Goal: Check status: Check status

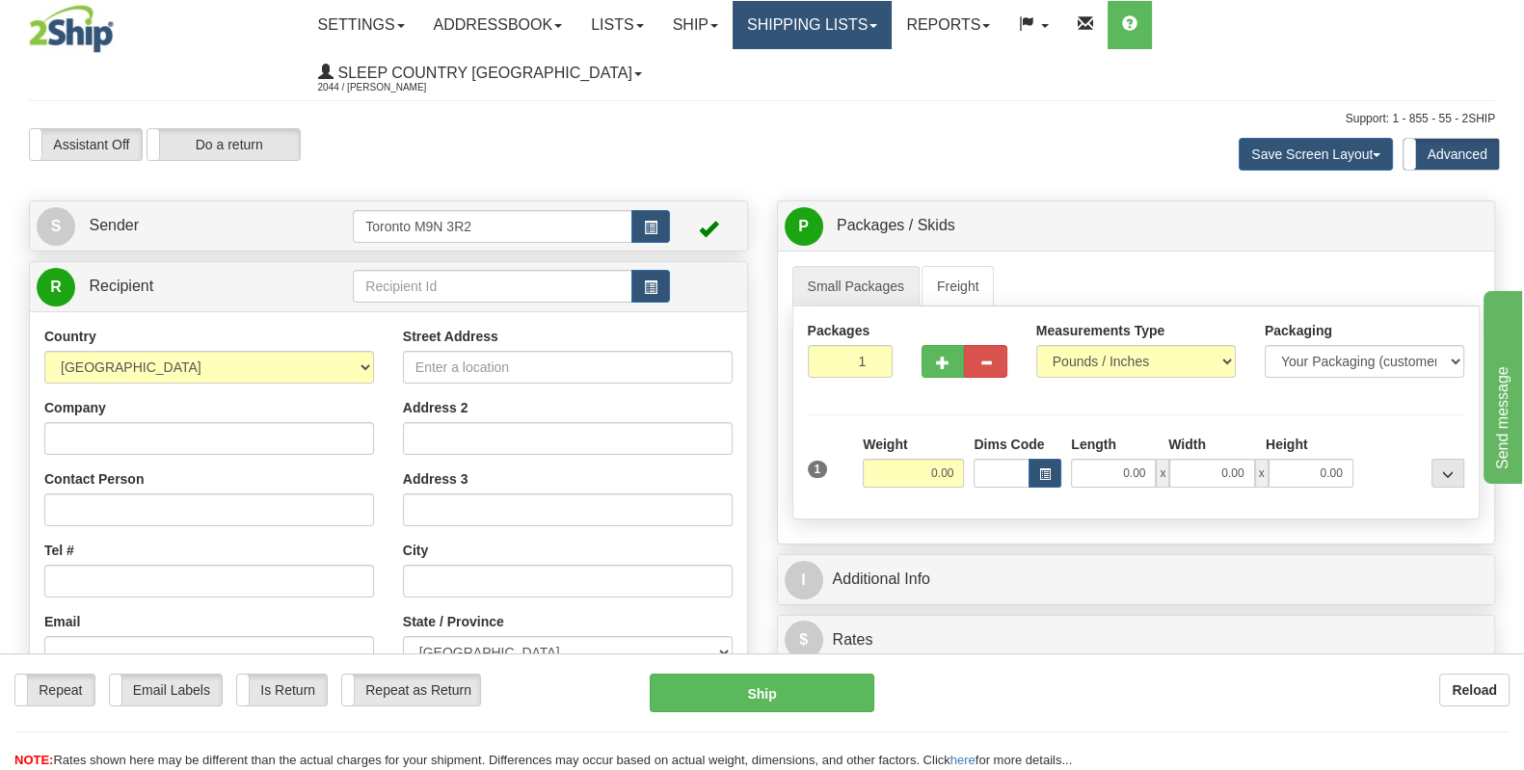
click at [882, 31] on link "Shipping lists" at bounding box center [812, 25] width 159 height 48
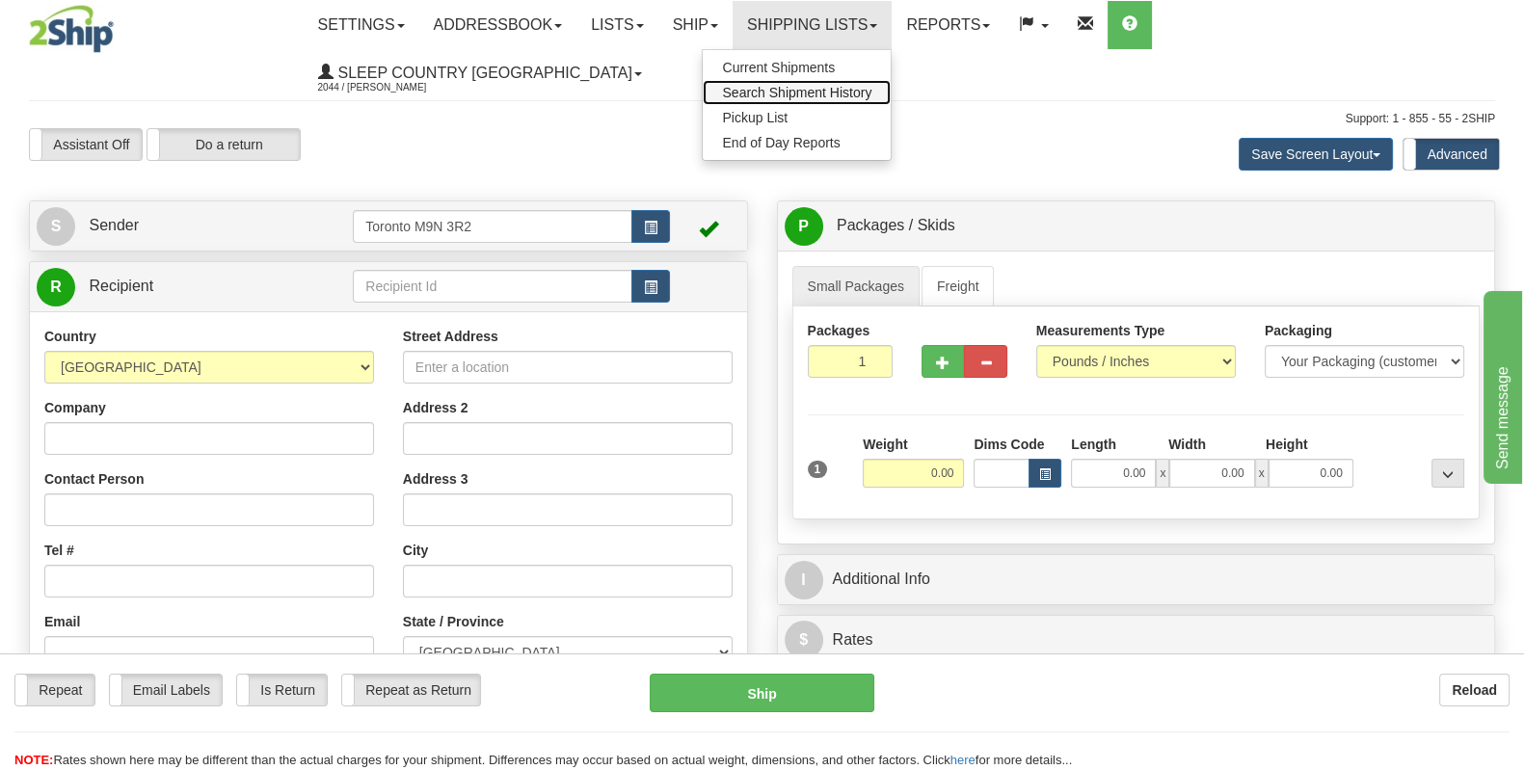
click at [871, 92] on span "Search Shipment History" at bounding box center [796, 92] width 149 height 15
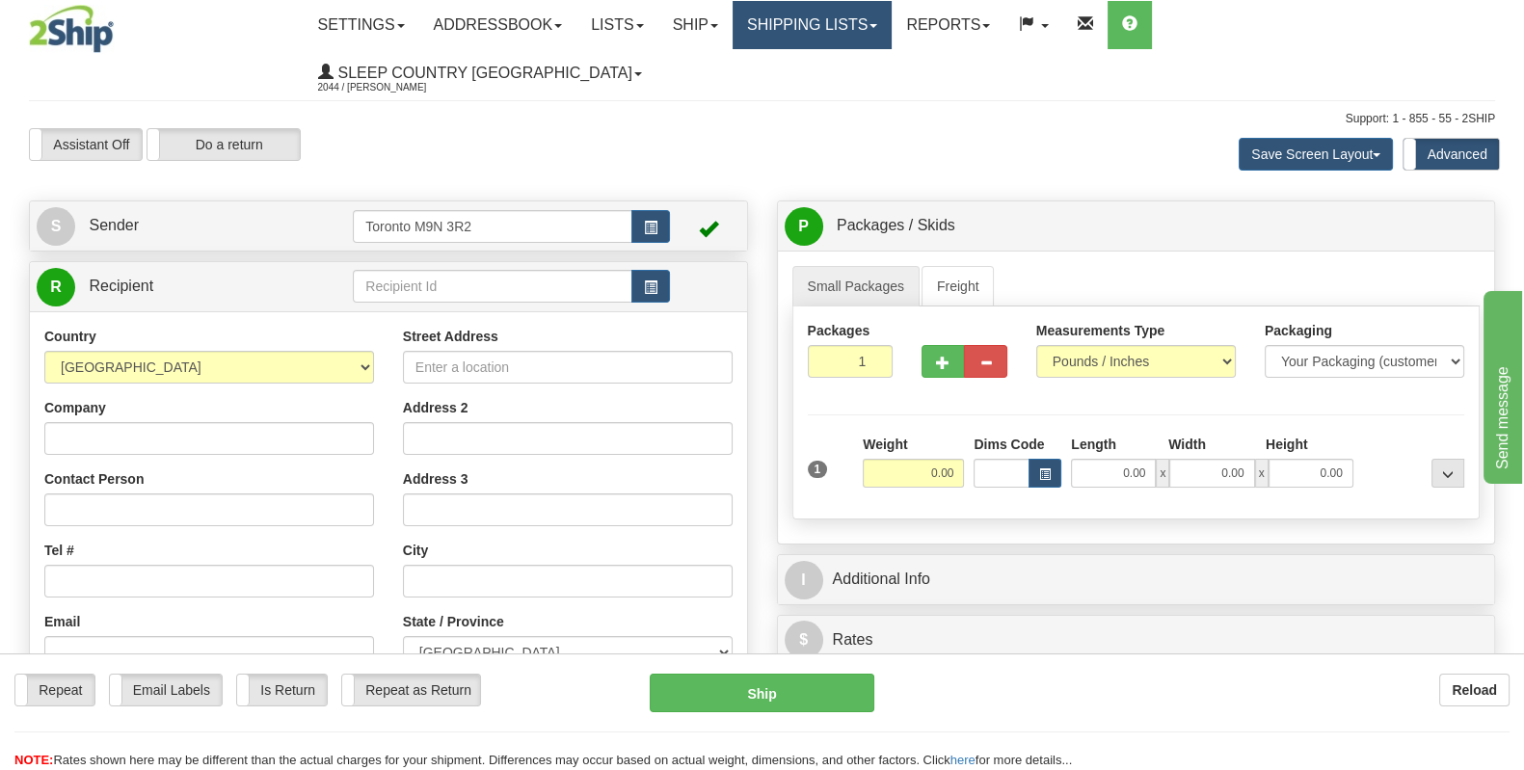
click at [892, 32] on link "Shipping lists" at bounding box center [812, 25] width 159 height 48
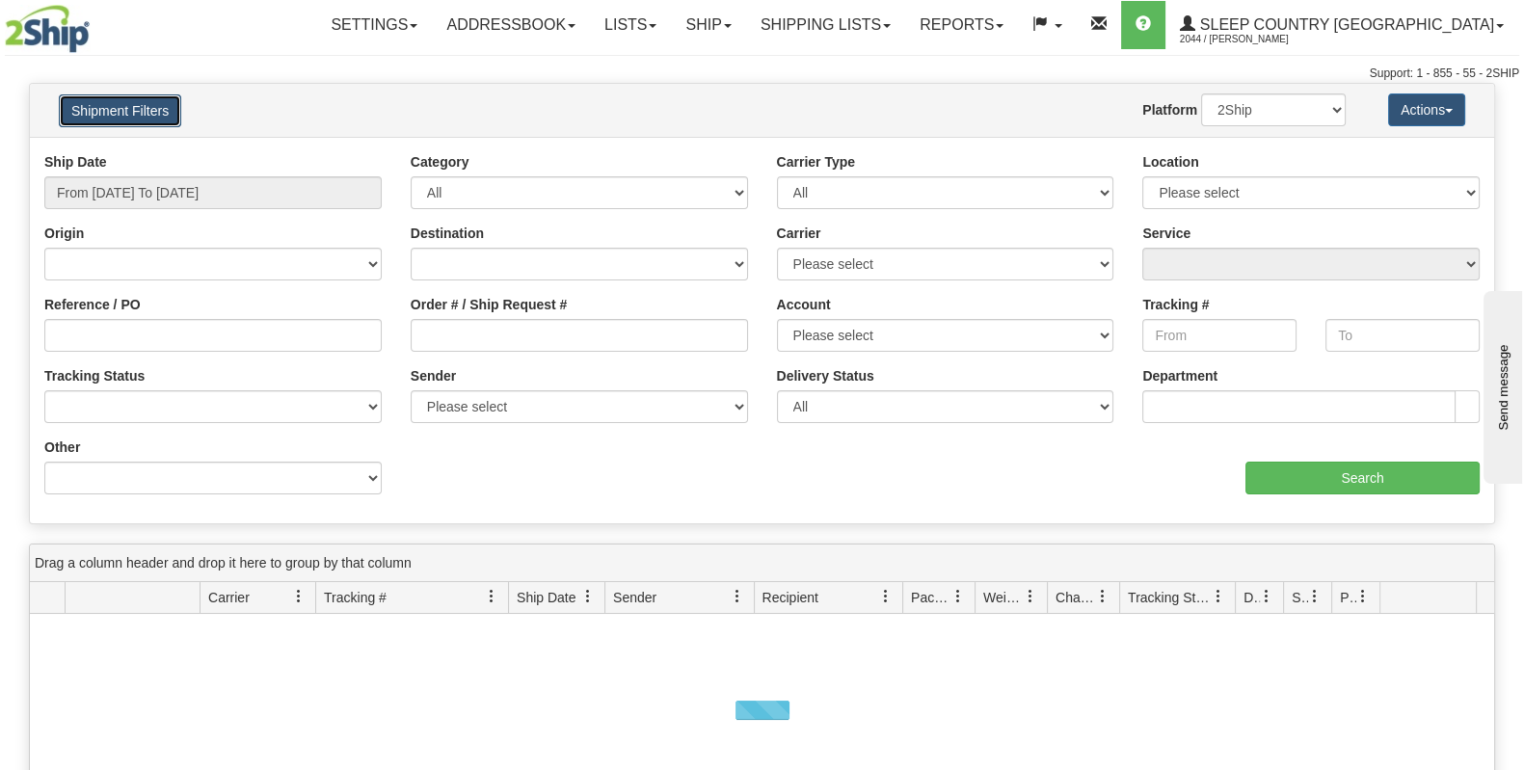
click at [113, 97] on button "Shipment Filters" at bounding box center [120, 110] width 122 height 33
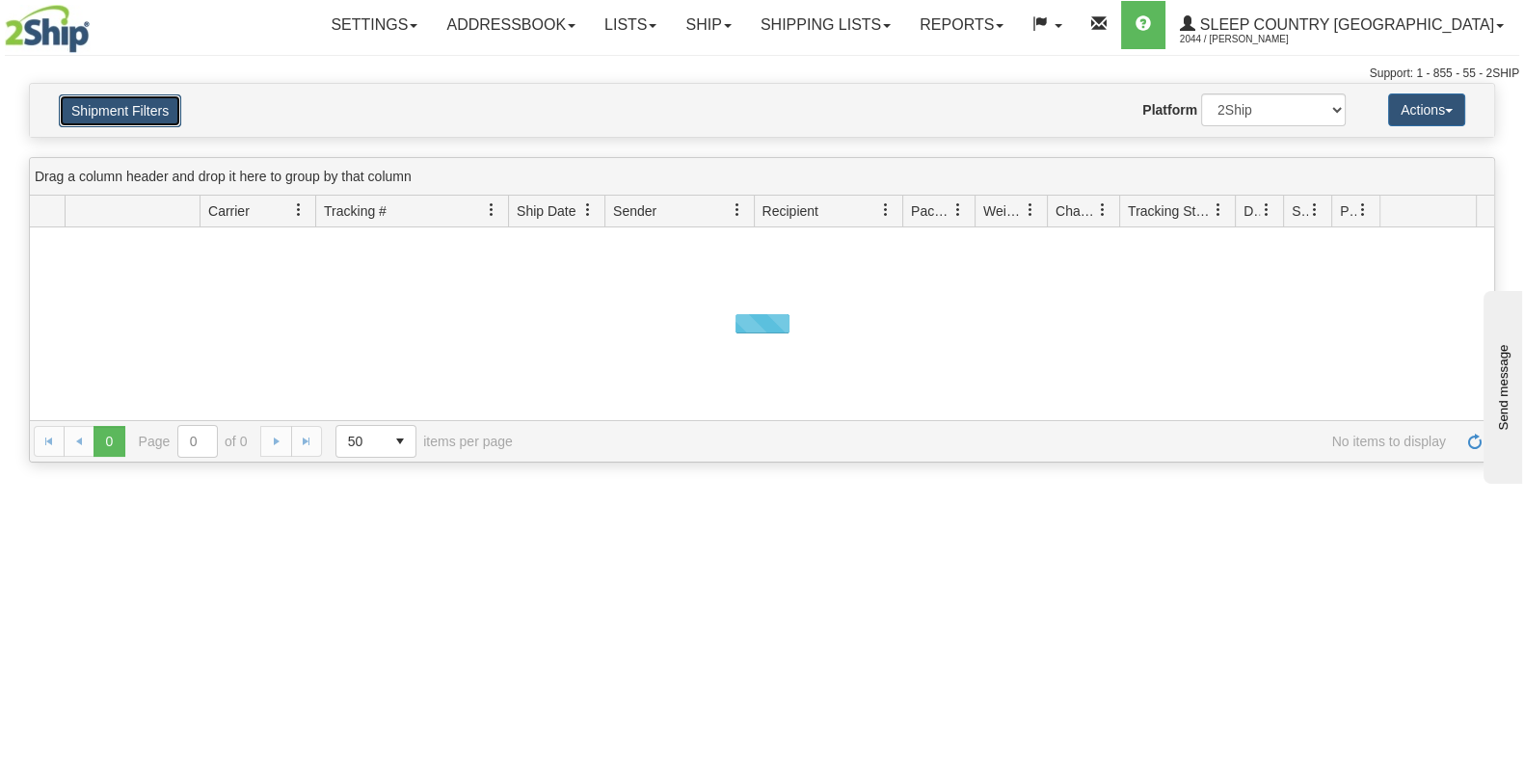
click at [130, 98] on button "Shipment Filters" at bounding box center [120, 110] width 122 height 33
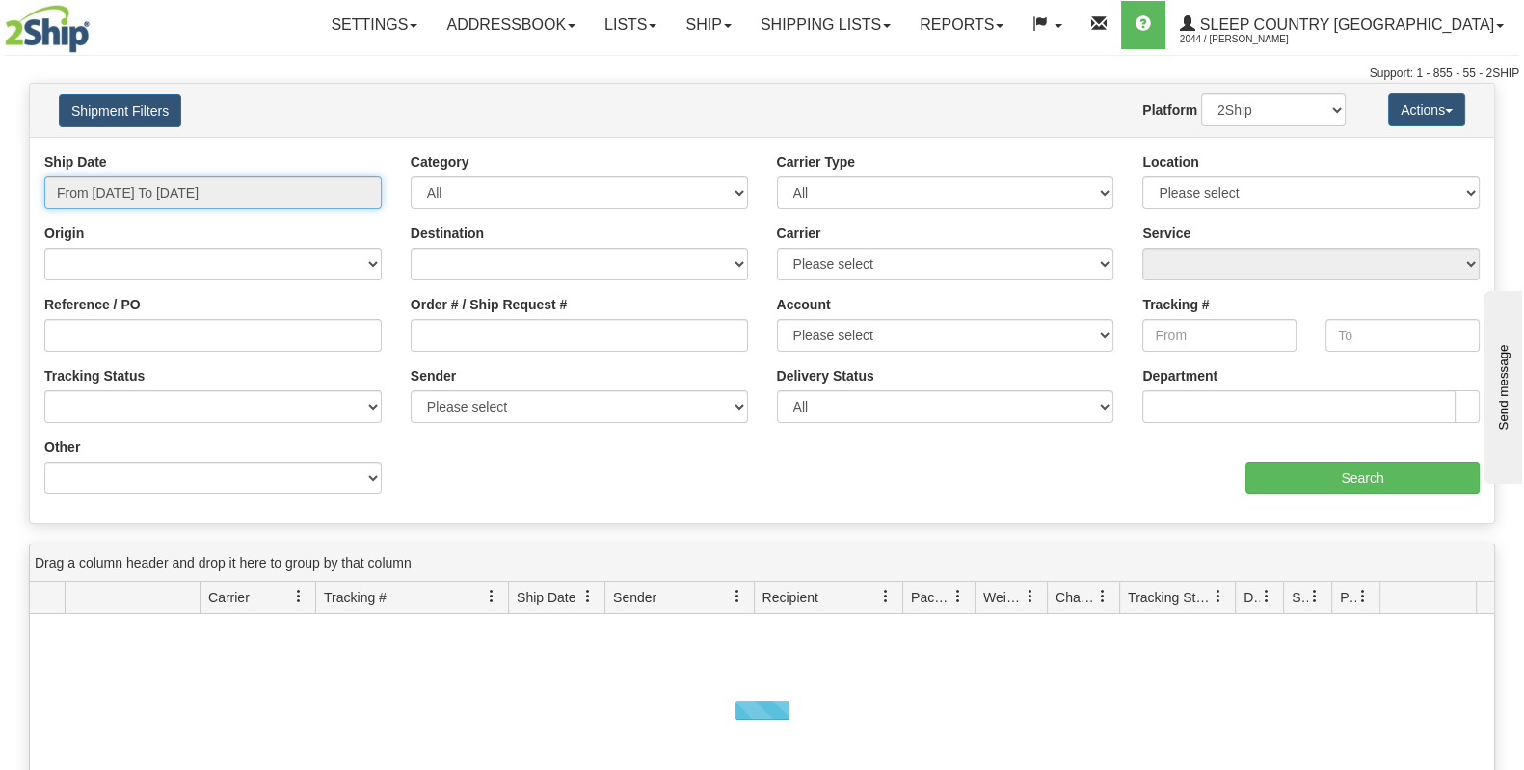
click at [152, 190] on input "From 10/10/2025 To 10/11/2025" at bounding box center [212, 192] width 337 height 33
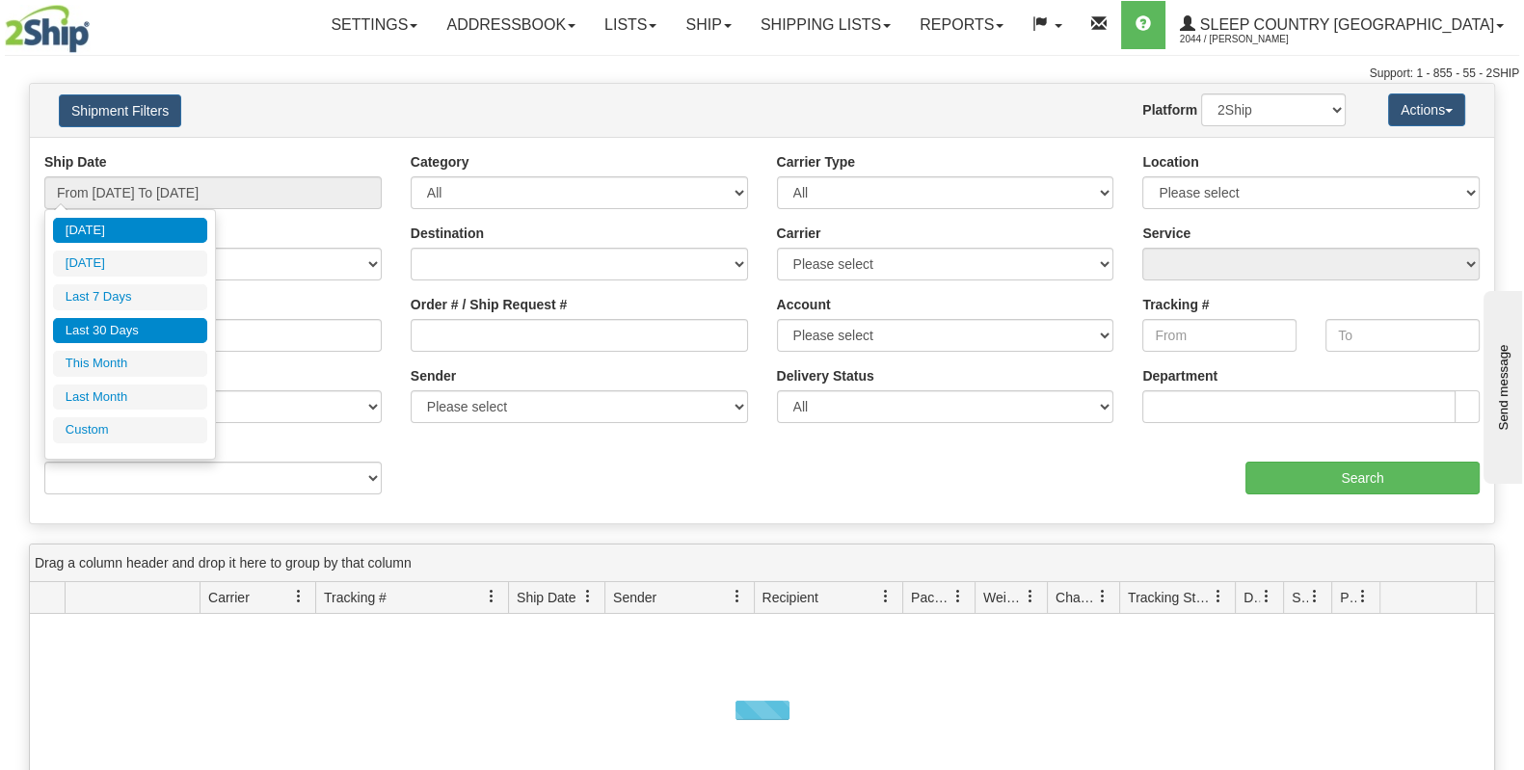
click at [111, 323] on li "Last 30 Days" at bounding box center [130, 331] width 154 height 26
type input "From 09/12/2025 To 10/11/2025"
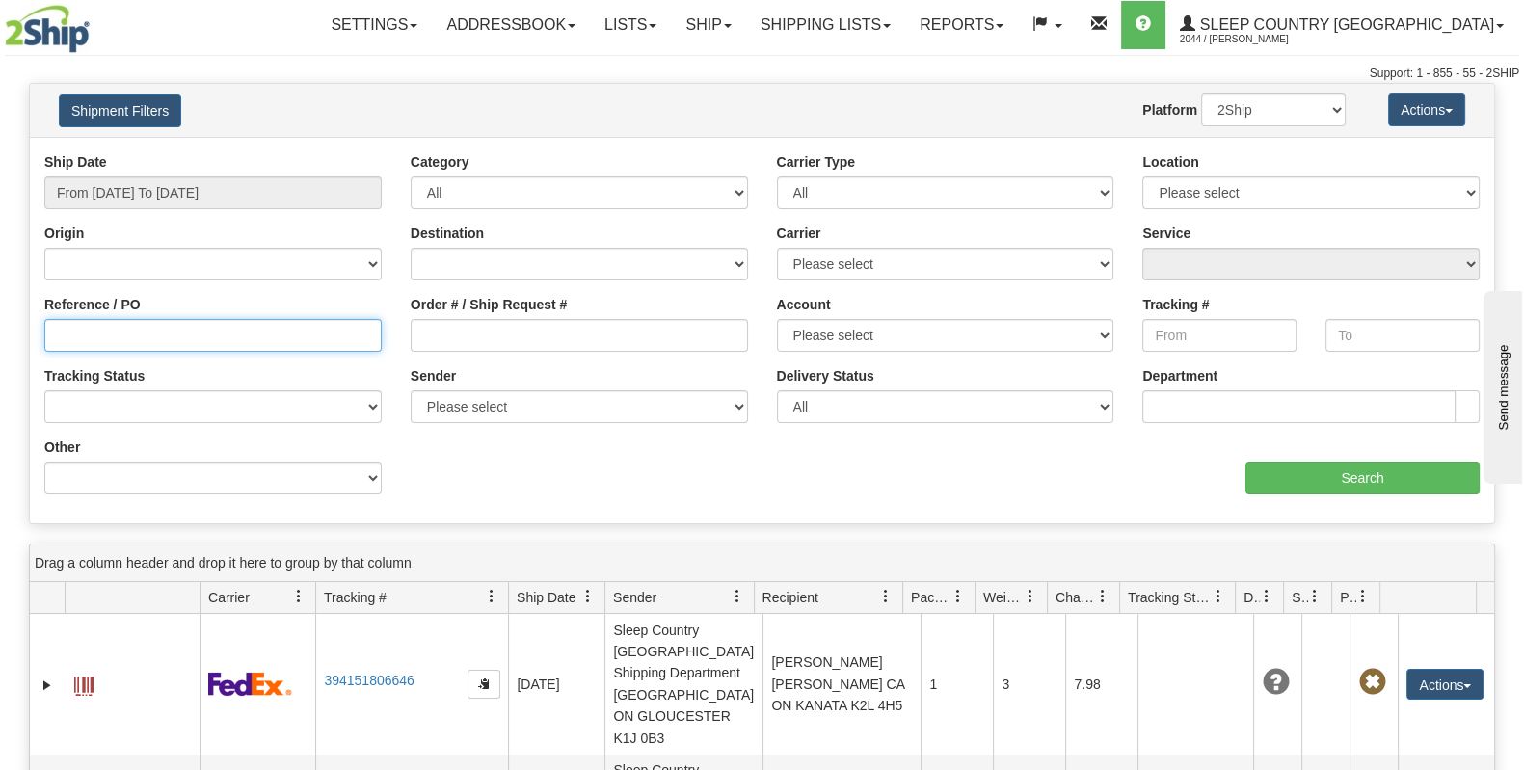
click at [217, 348] on input "Reference / PO" at bounding box center [212, 335] width 337 height 33
paste input "9000I163843"
type input "9000I163843"
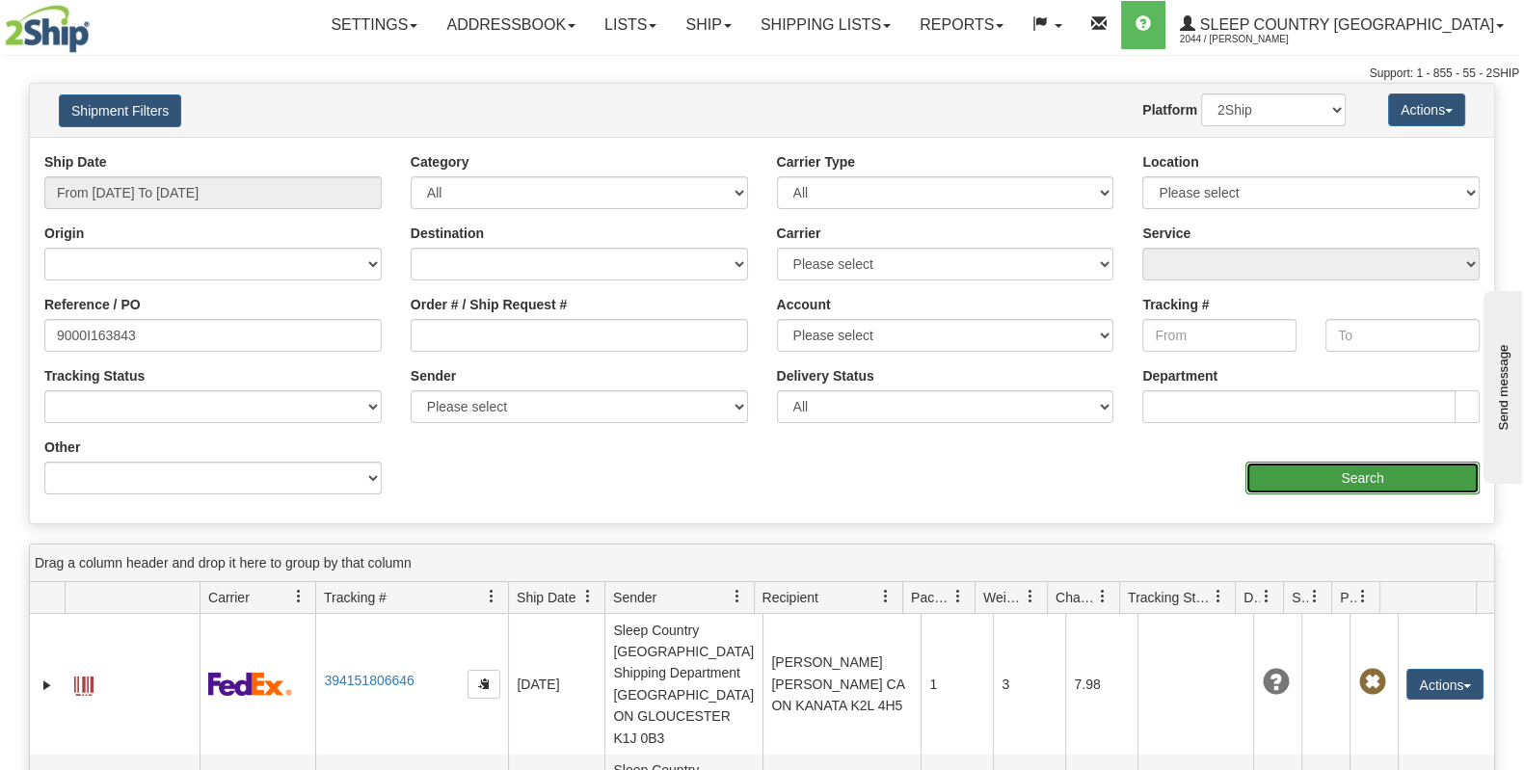
click at [1397, 467] on input "Search" at bounding box center [1362, 478] width 234 height 33
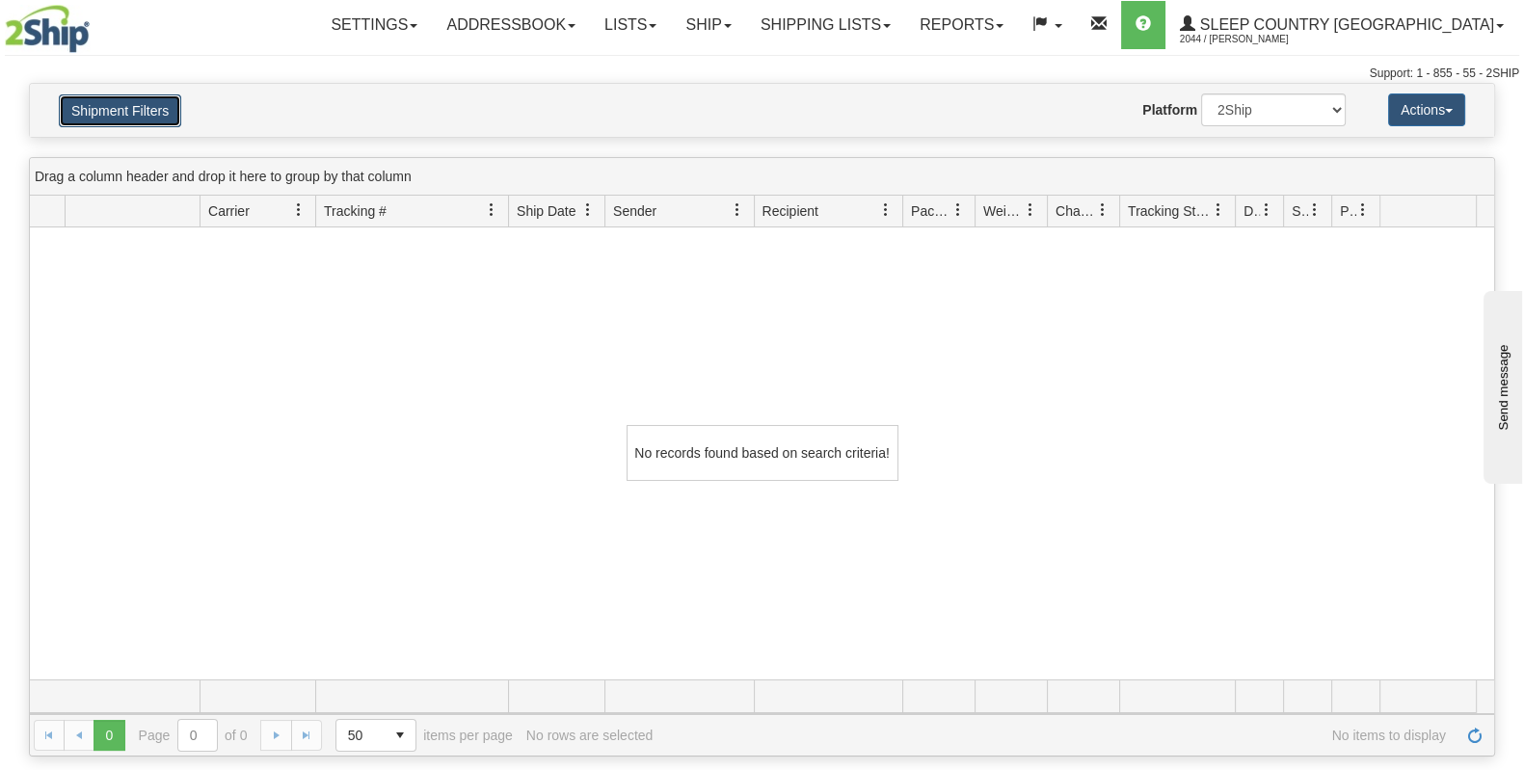
click at [110, 109] on button "Shipment Filters" at bounding box center [120, 110] width 122 height 33
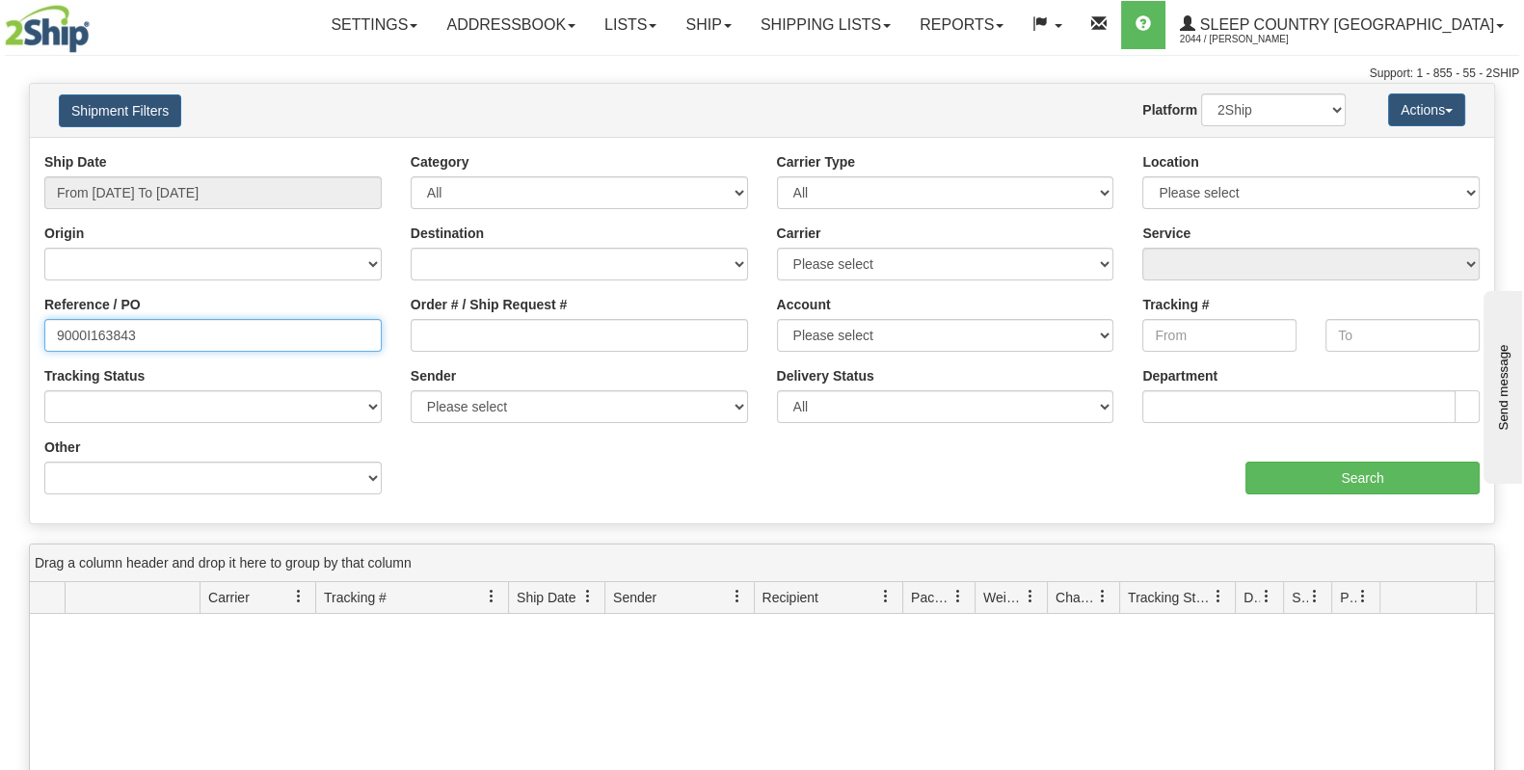
drag, startPoint x: 163, startPoint y: 333, endPoint x: 0, endPoint y: 342, distance: 163.2
click at [0, 342] on div "Please wait... × Confirm Delete Delete Cancel × Confirm Delete Yes No Cancel × …" at bounding box center [762, 613] width 1524 height 1060
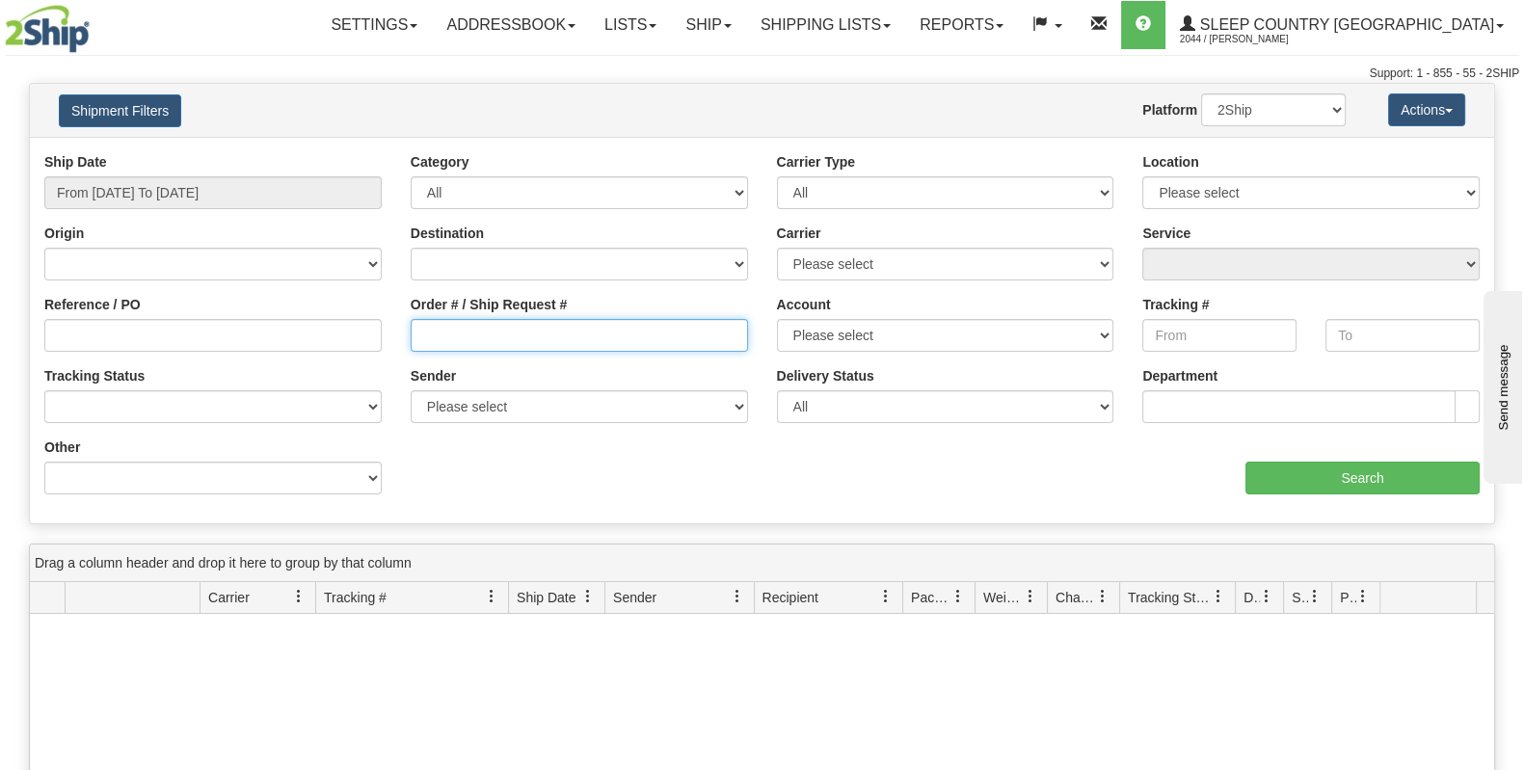
click at [496, 321] on input "Order # / Ship Request #" at bounding box center [579, 335] width 337 height 33
paste input "9000I163843"
type input "9000I163843"
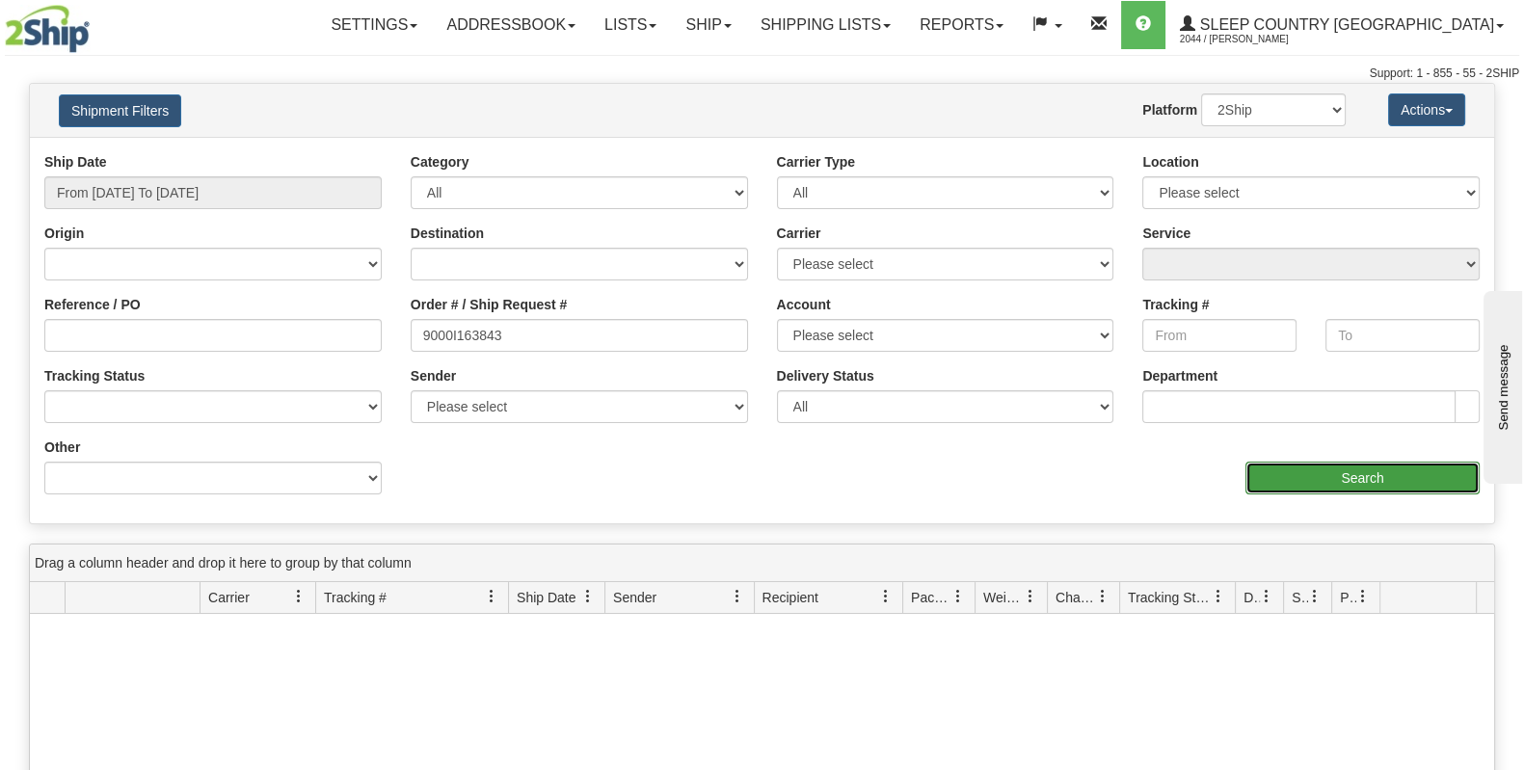
click at [1398, 467] on input "Search" at bounding box center [1362, 478] width 234 height 33
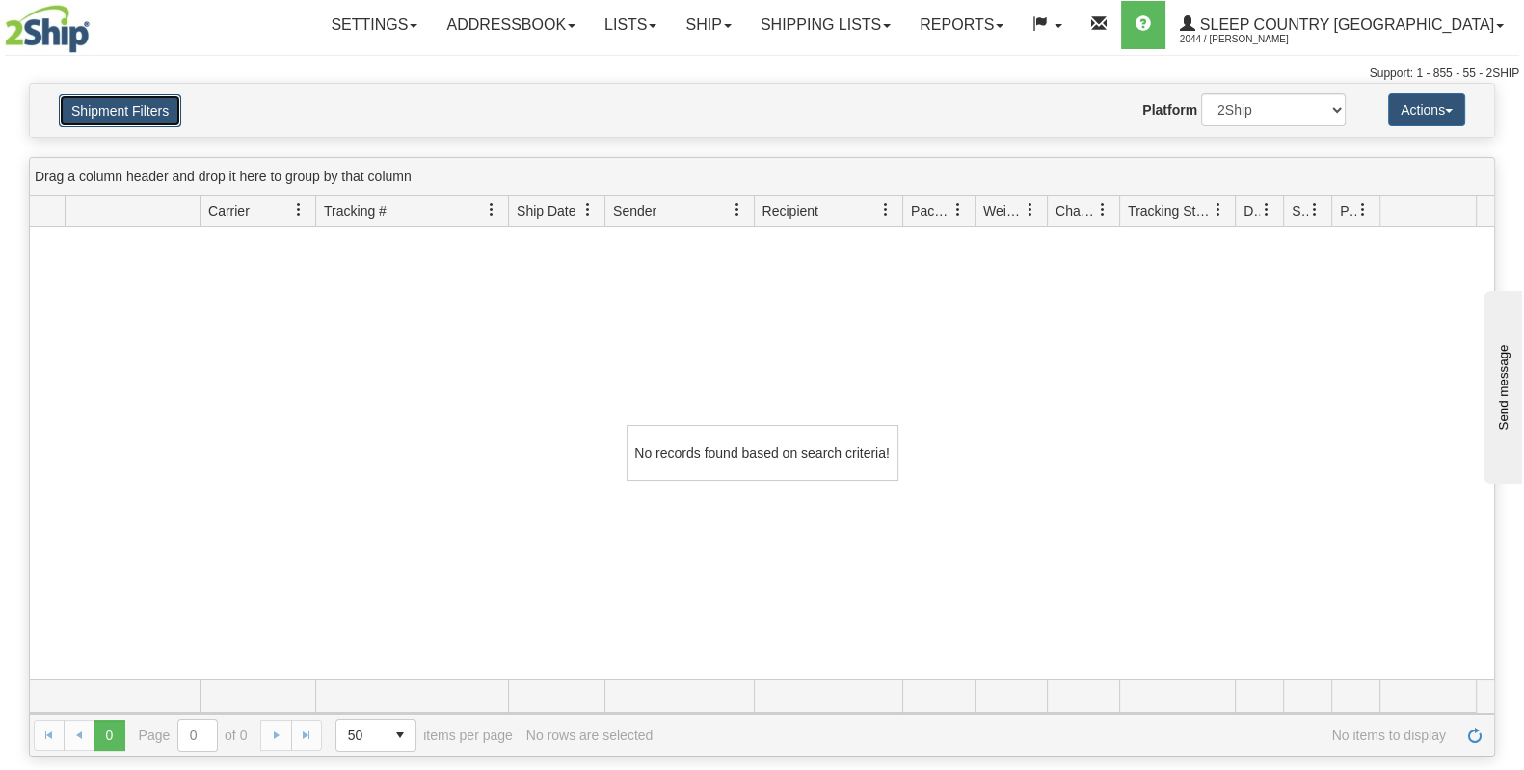
click at [157, 108] on button "Shipment Filters" at bounding box center [120, 110] width 122 height 33
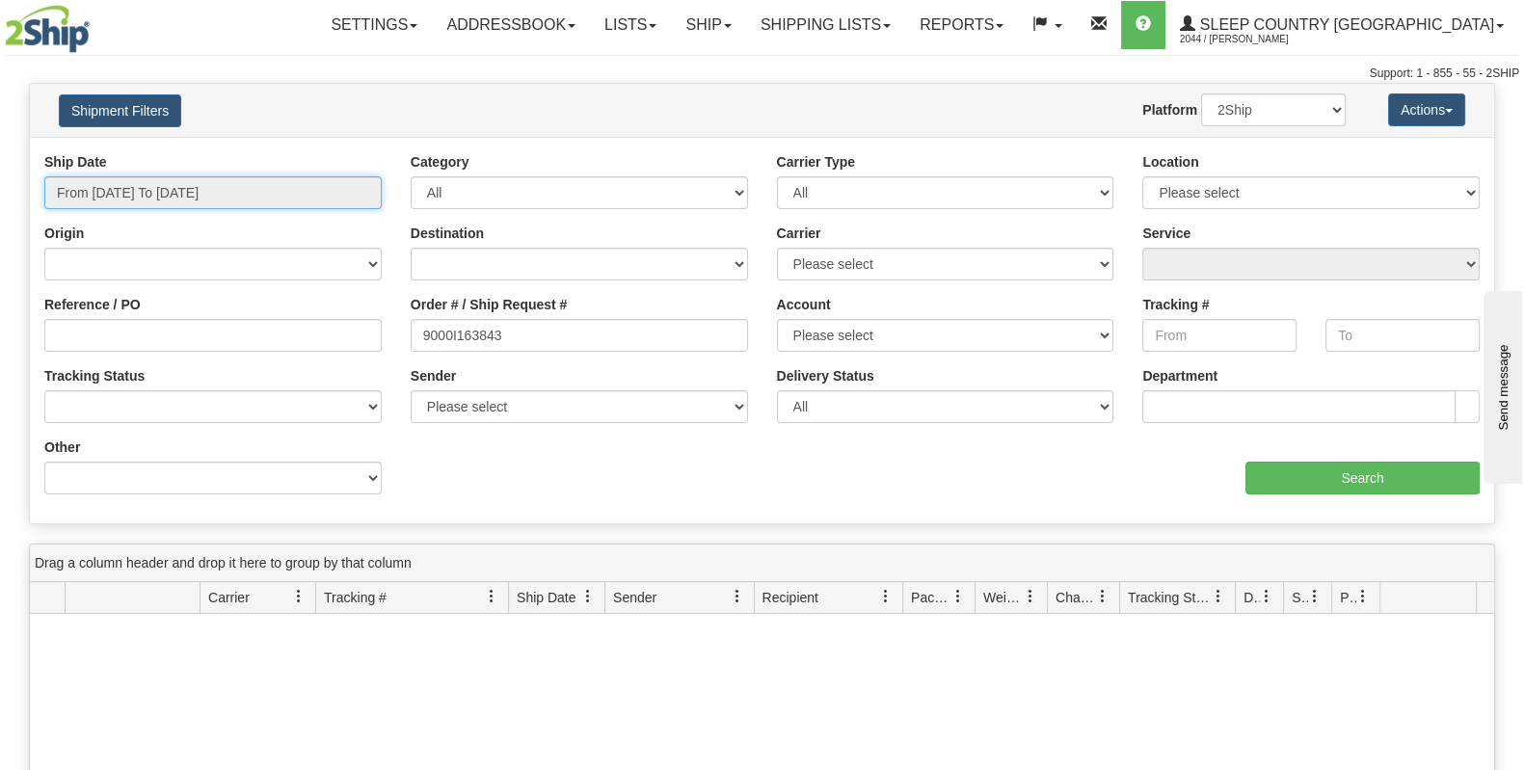
click at [165, 185] on input "From 09/12/2025 To 10/11/2025" at bounding box center [212, 192] width 337 height 33
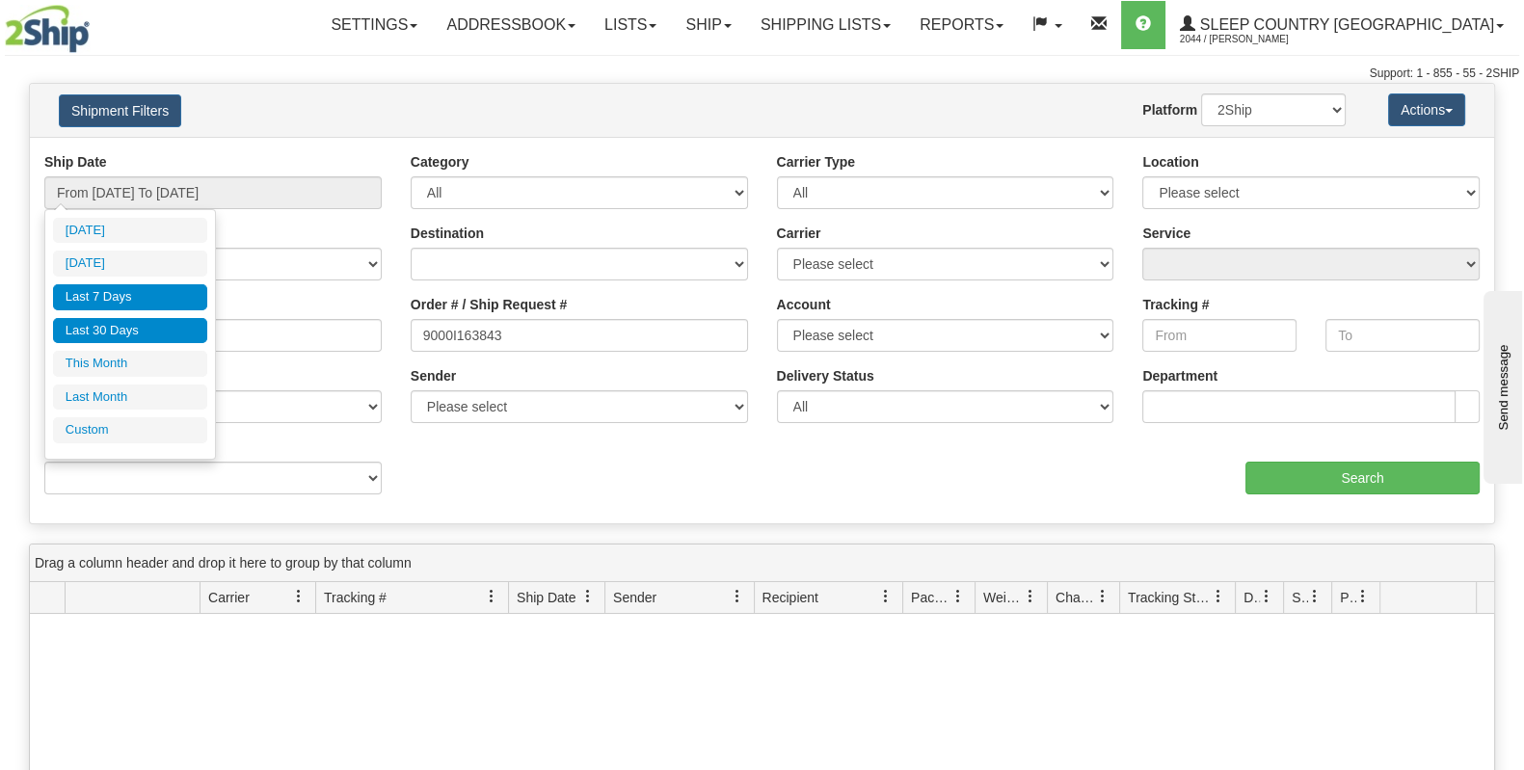
click at [145, 296] on li "Last 7 Days" at bounding box center [130, 297] width 154 height 26
type input "From 10/05/2025 To 10/11/2025"
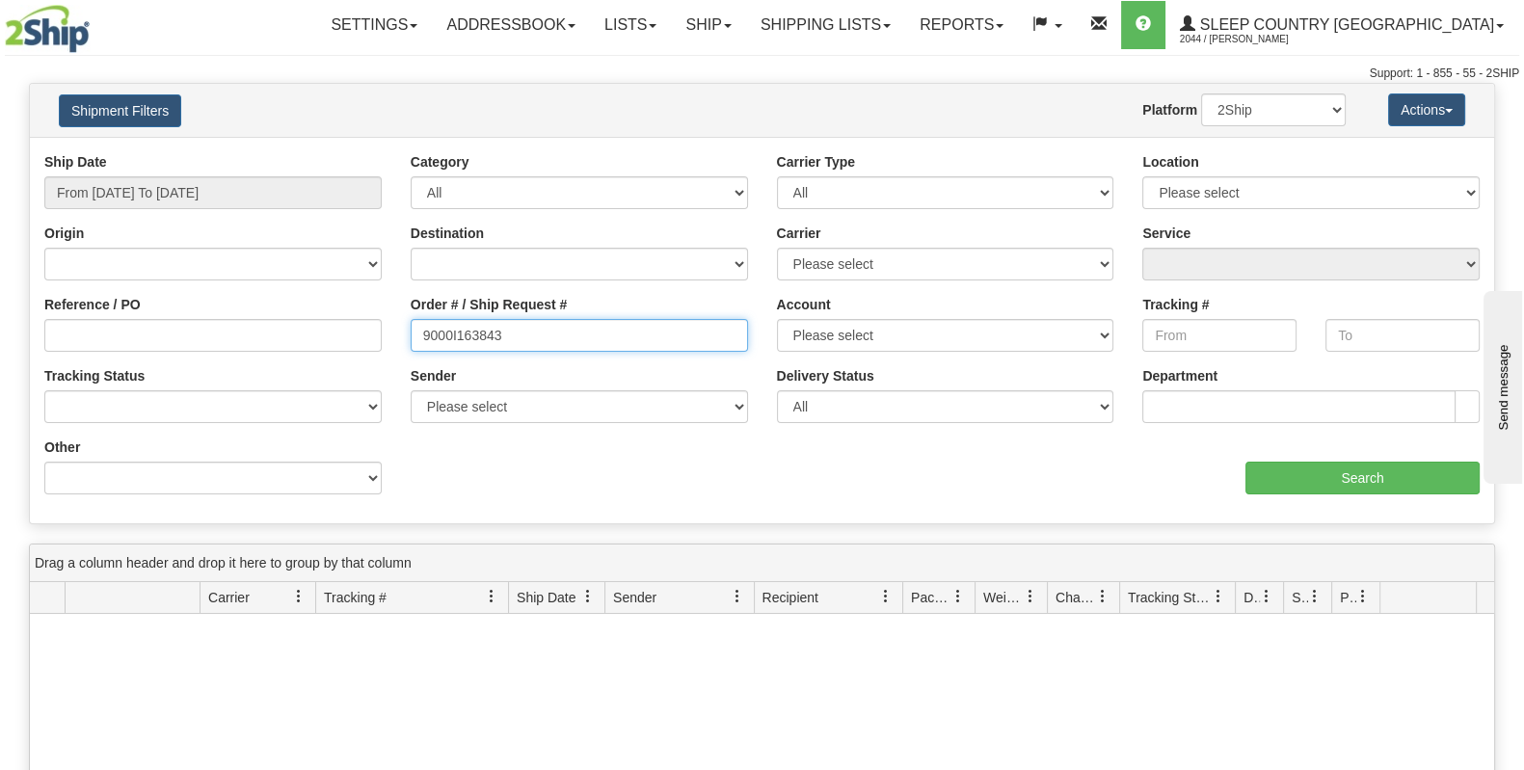
drag, startPoint x: 510, startPoint y: 330, endPoint x: 345, endPoint y: 335, distance: 164.9
click at [345, 152] on div "Reference / PO Order # / Ship Request # 9000I163843 Account Please select Canad…" at bounding box center [762, 152] width 1464 height 0
click at [520, 344] on input "Order # / Ship Request #" at bounding box center [579, 335] width 337 height 33
paste input "9000I163843"
click at [520, 344] on input "9000I163843" at bounding box center [579, 335] width 337 height 33
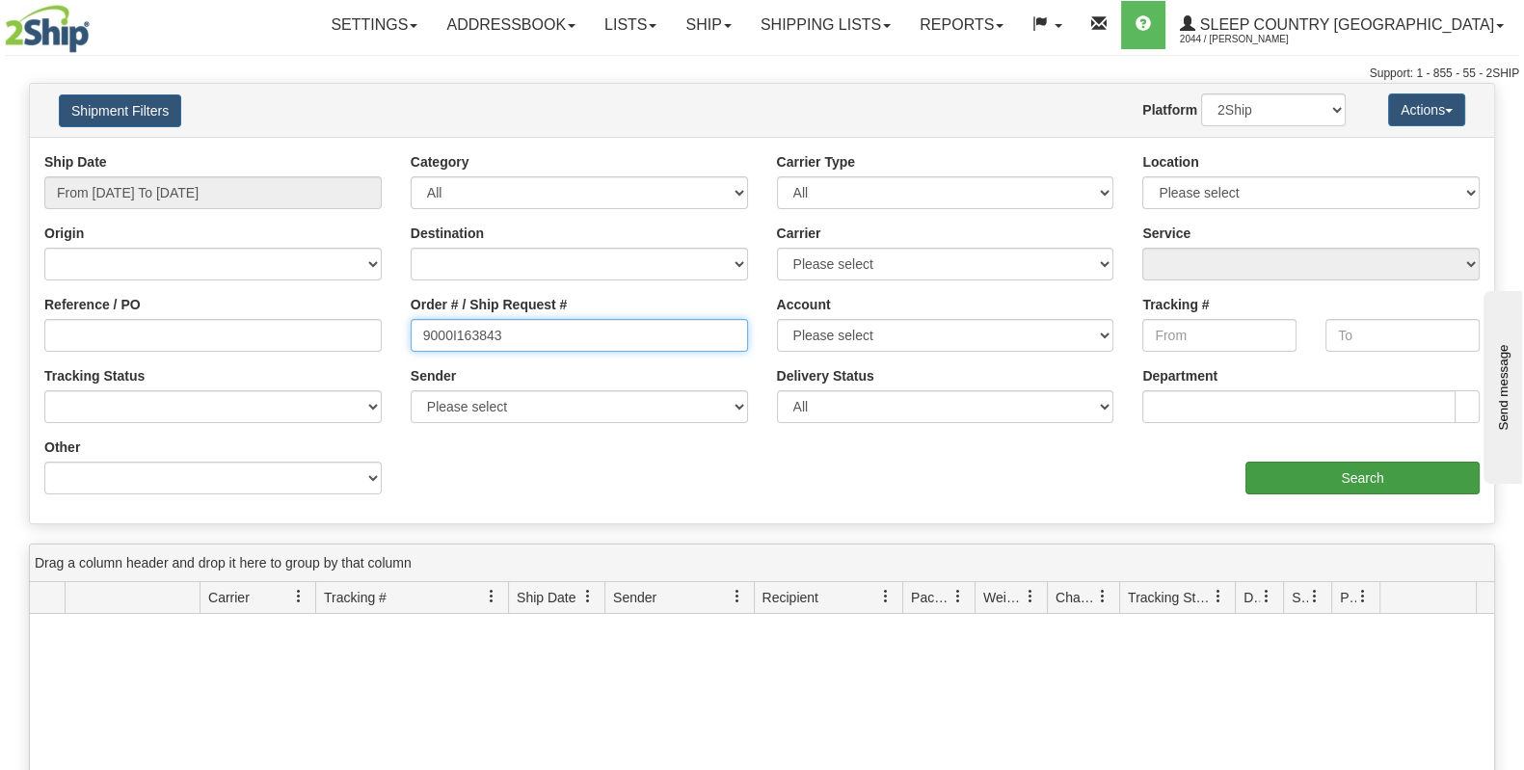
type input "9000I163843"
click at [1434, 473] on input "Search" at bounding box center [1362, 478] width 234 height 33
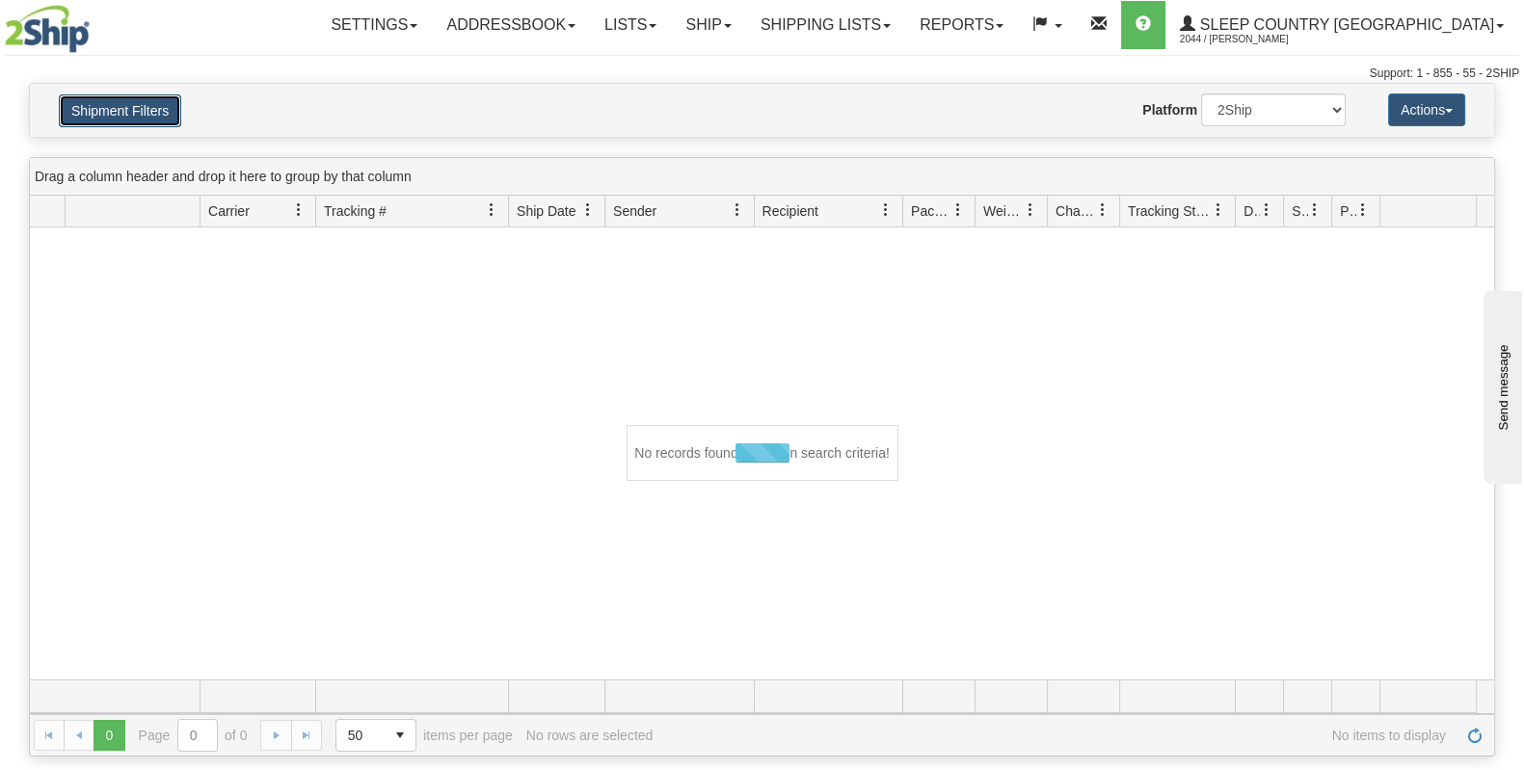
click at [111, 96] on button "Shipment Filters" at bounding box center [120, 110] width 122 height 33
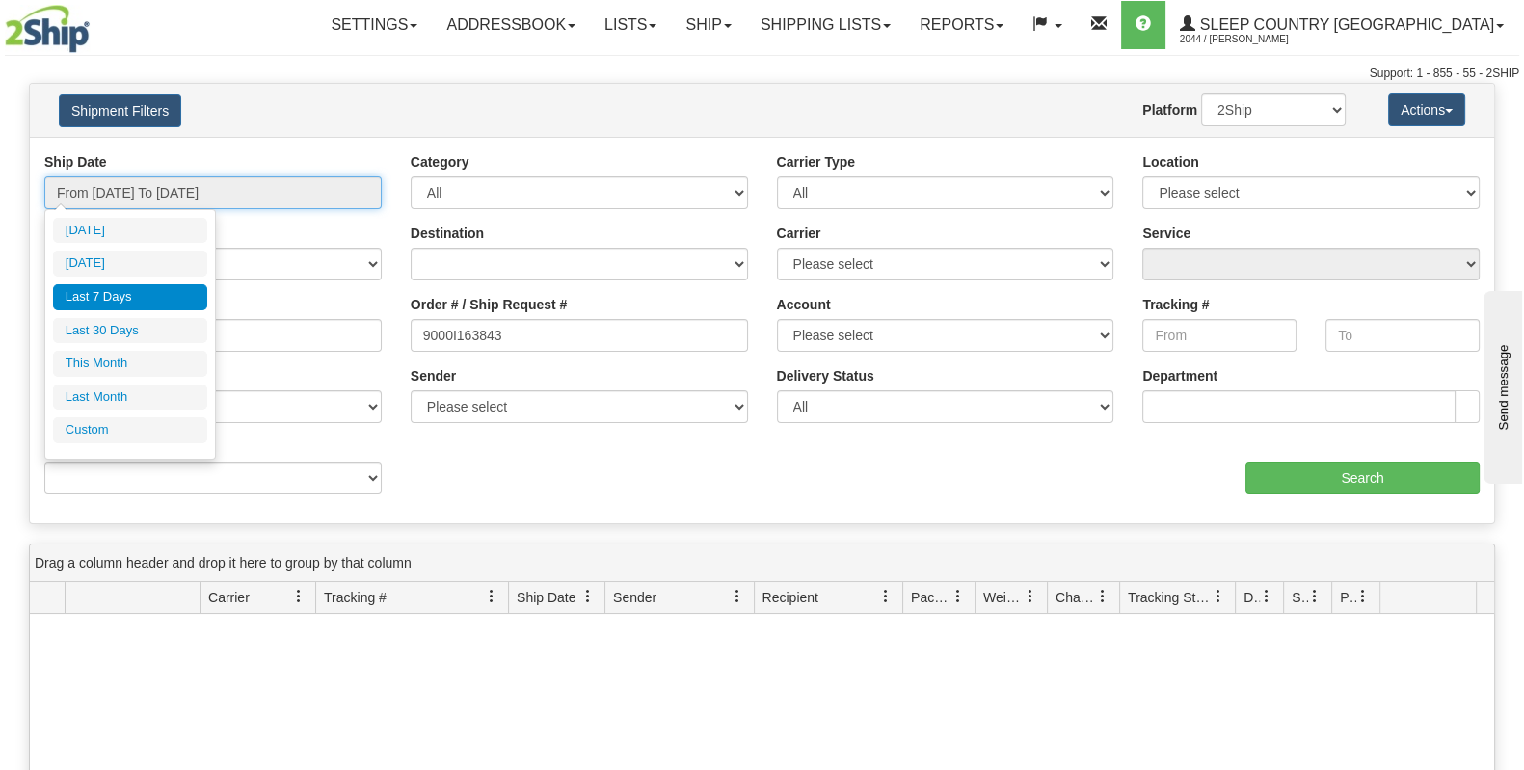
click at [318, 179] on input "From 10/05/2025 To 10/11/2025" at bounding box center [212, 192] width 337 height 33
click at [905, 29] on link "Shipping lists" at bounding box center [825, 25] width 159 height 48
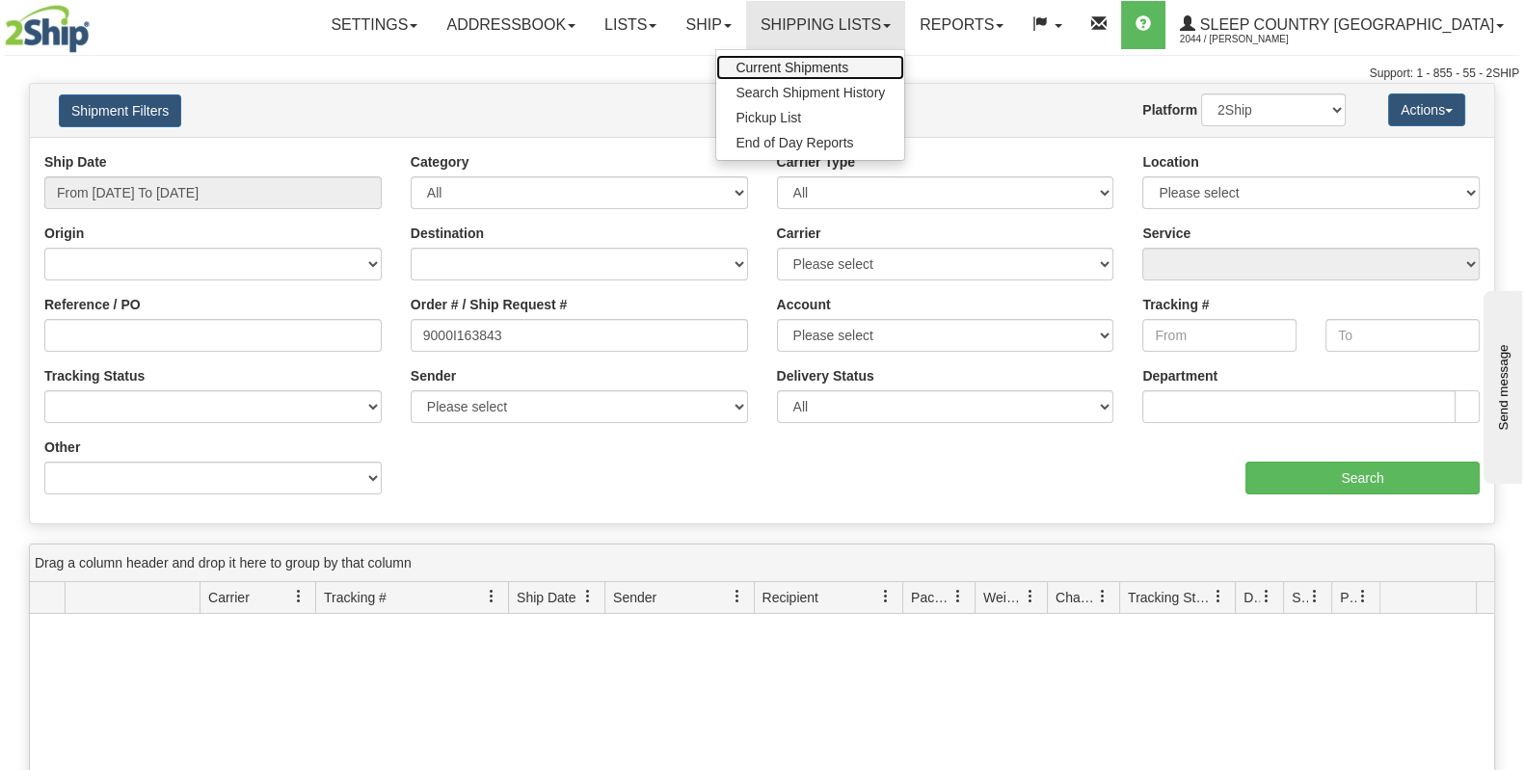
click at [848, 65] on span "Current Shipments" at bounding box center [791, 67] width 113 height 15
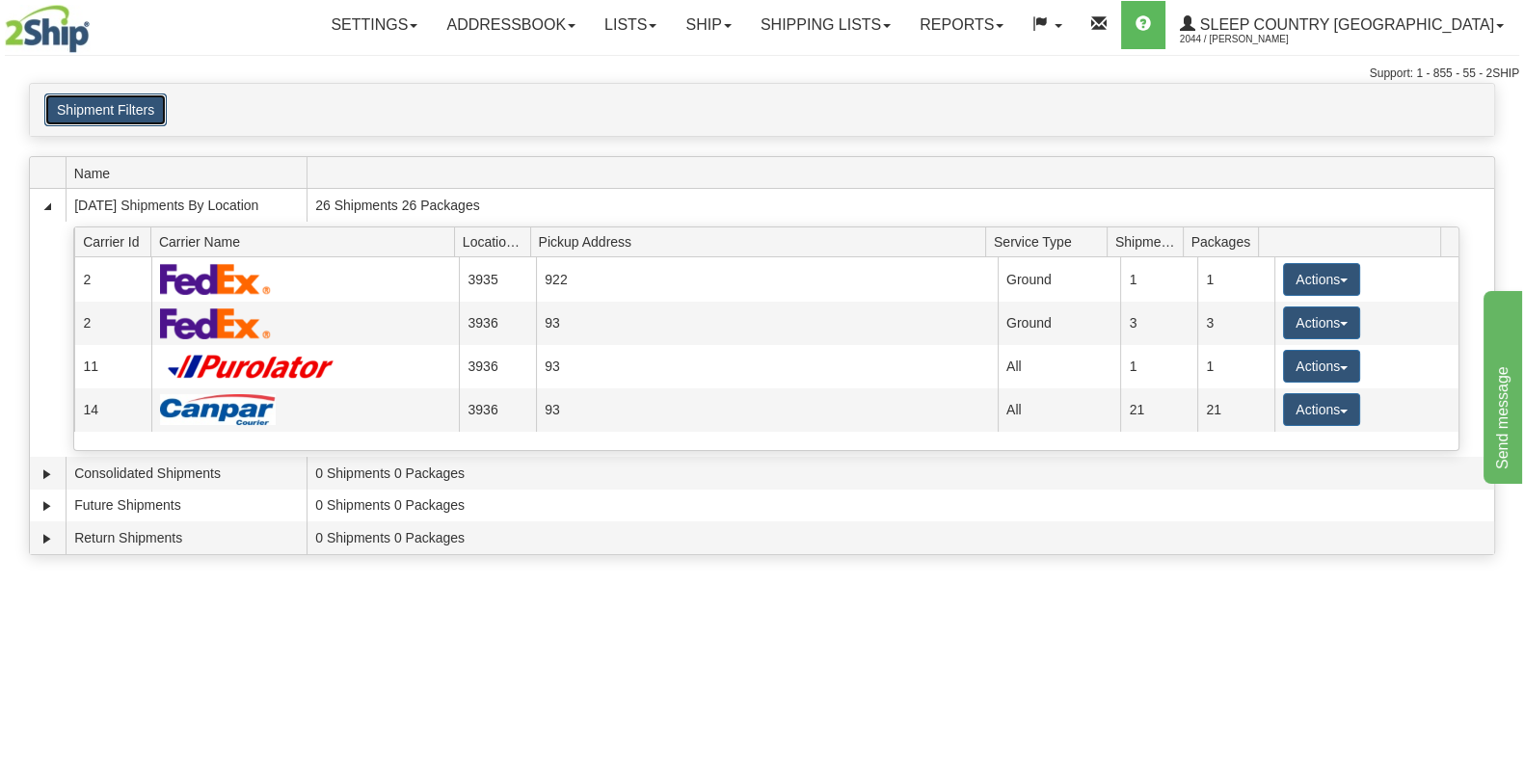
click at [146, 119] on button "Shipment Filters" at bounding box center [105, 109] width 122 height 33
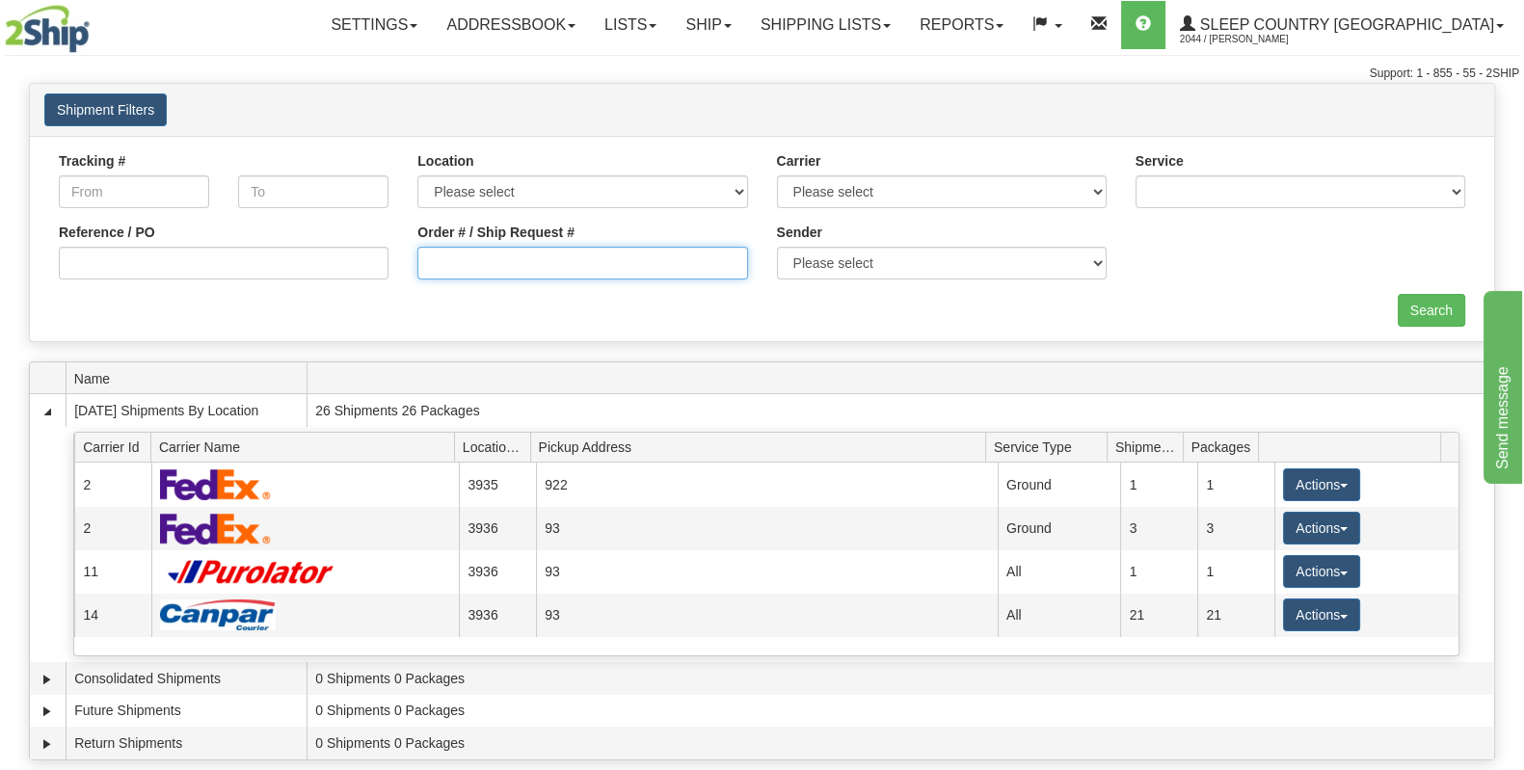
click at [483, 257] on input "Order # / Ship Request #" at bounding box center [582, 263] width 330 height 33
paste input "9000I163843"
type input "9000I163843"
click at [1437, 298] on input "Search" at bounding box center [1431, 310] width 67 height 33
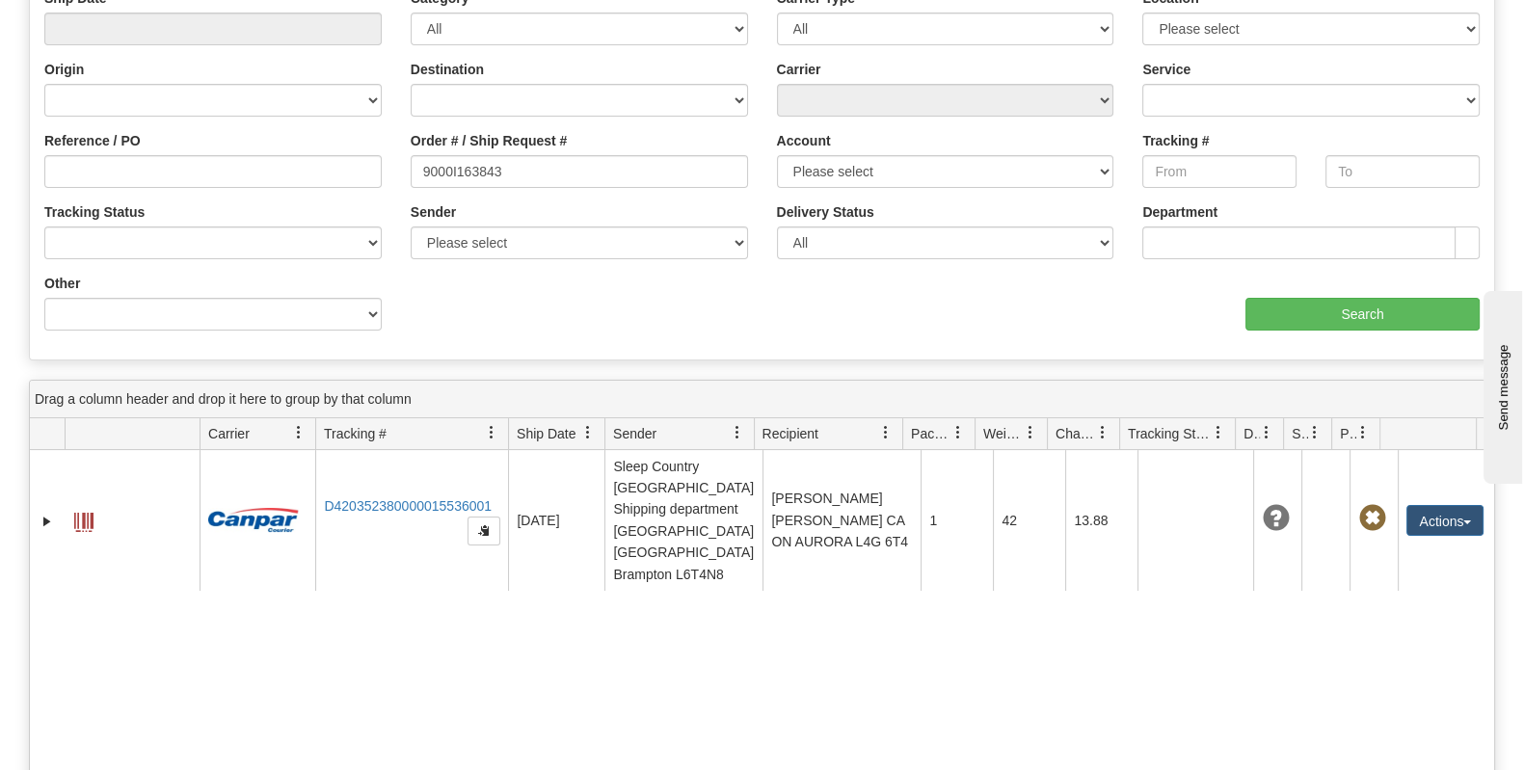
scroll to position [240, 0]
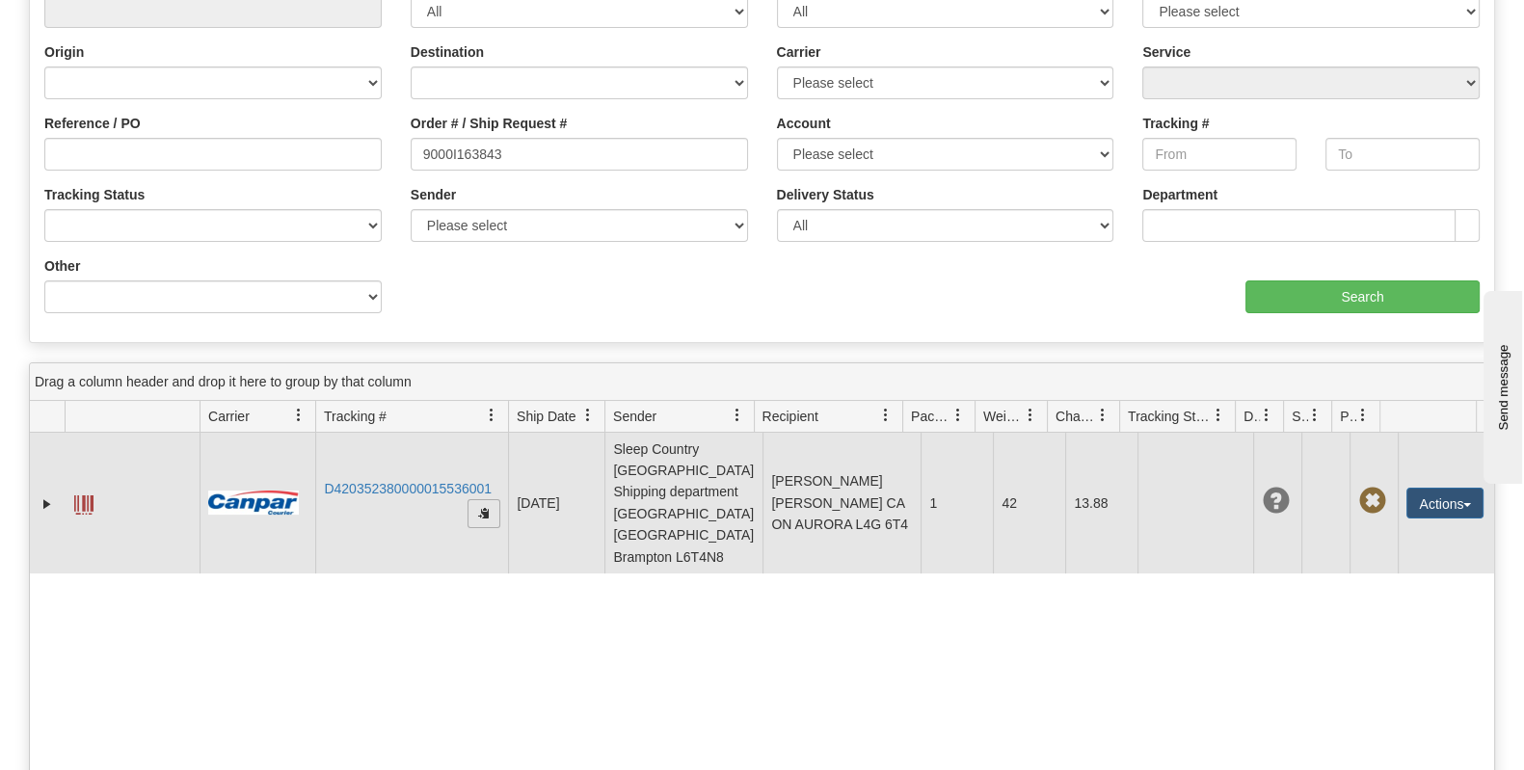
click at [484, 507] on span "button" at bounding box center [484, 513] width 12 height 12
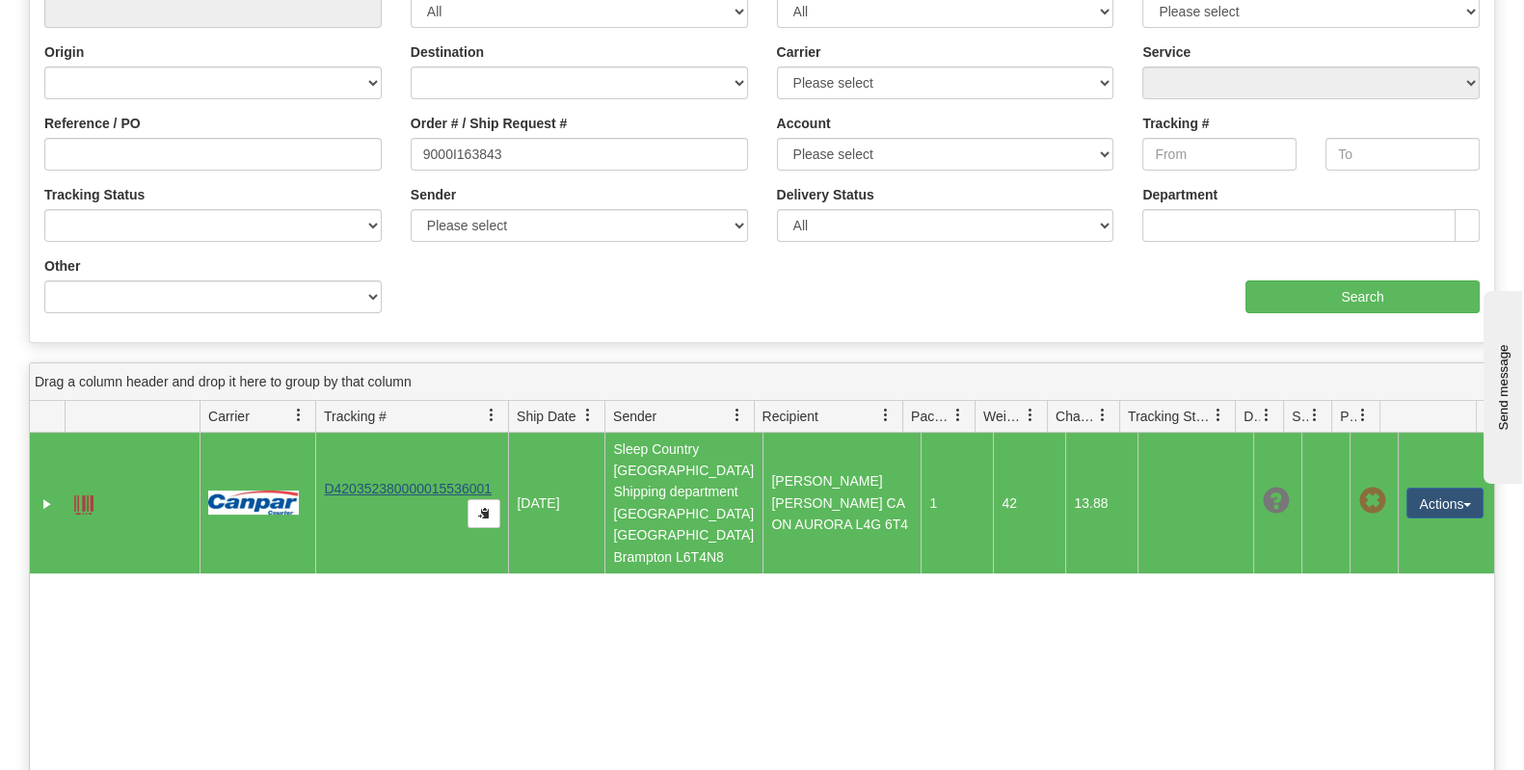
drag, startPoint x: 497, startPoint y: 462, endPoint x: 337, endPoint y: 461, distance: 160.0
click at [337, 461] on td "D420352380000015536001" at bounding box center [411, 503] width 193 height 141
click at [478, 499] on button "button" at bounding box center [483, 513] width 33 height 29
click at [451, 481] on link "D420352380000015536001" at bounding box center [408, 488] width 168 height 15
